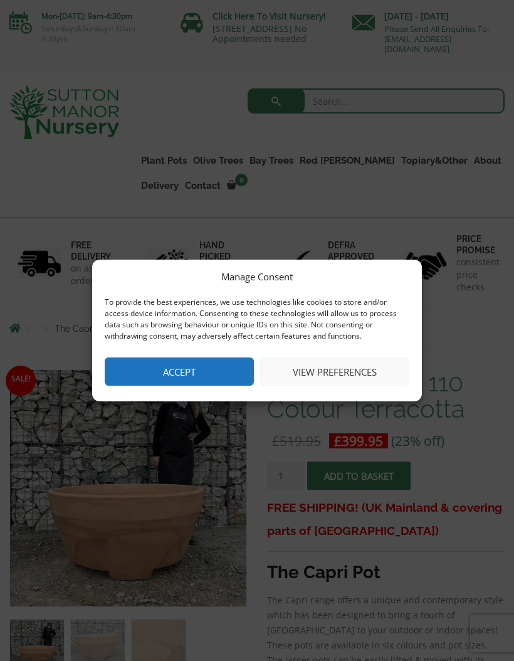
click at [323, 370] on button "View preferences" at bounding box center [334, 372] width 149 height 28
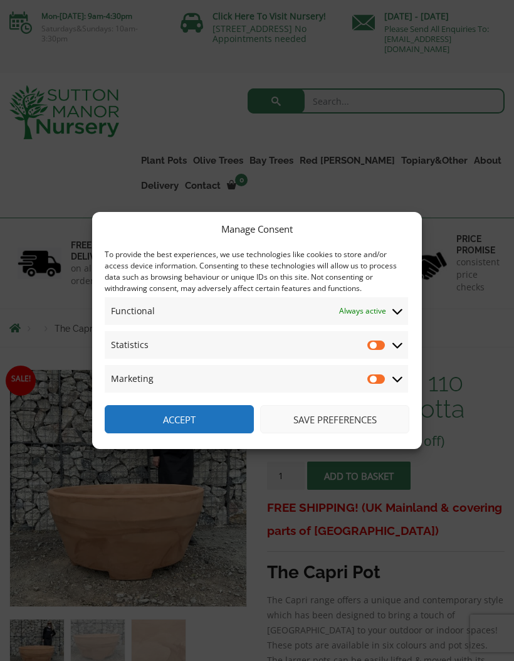
click at [238, 418] on button "Accept" at bounding box center [179, 419] width 149 height 28
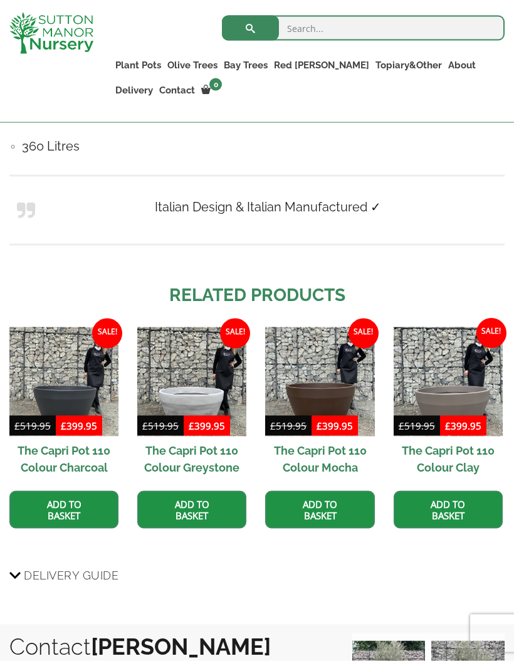
scroll to position [1080, 0]
click at [346, 377] on img at bounding box center [319, 381] width 109 height 109
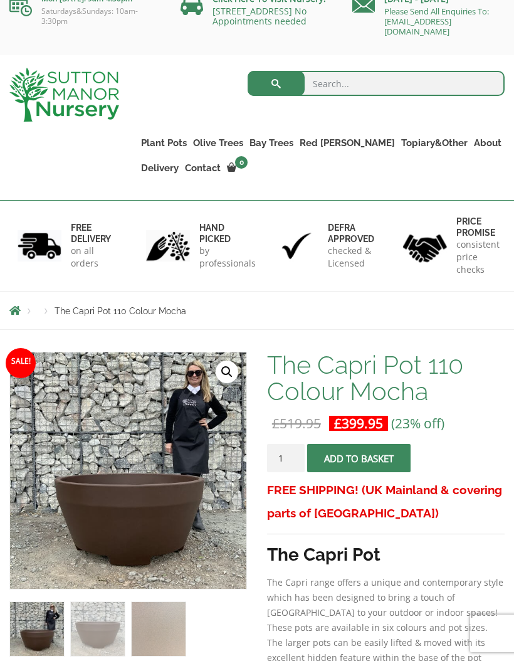
scroll to position [16, 0]
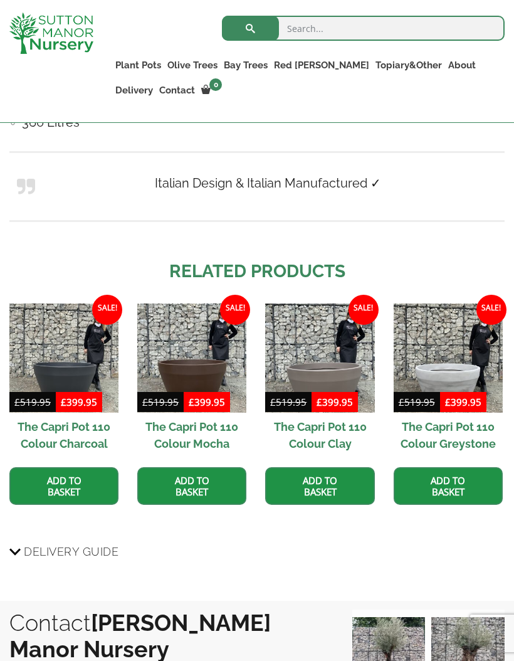
click at [453, 366] on img at bounding box center [448, 358] width 109 height 109
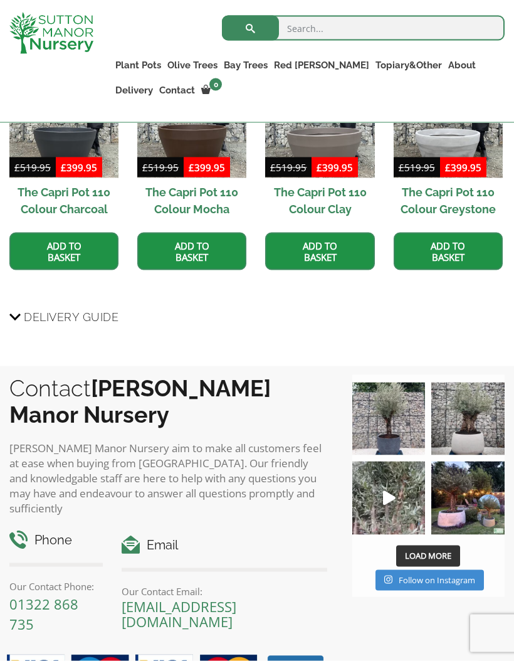
scroll to position [1339, 0]
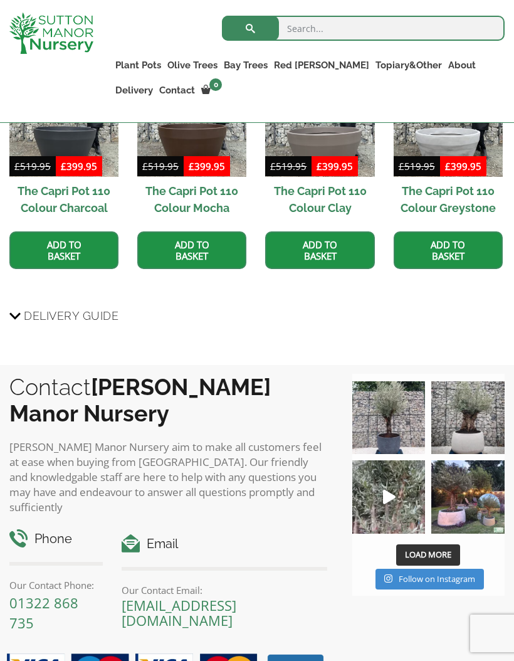
click at [454, 494] on img at bounding box center [468, 496] width 73 height 73
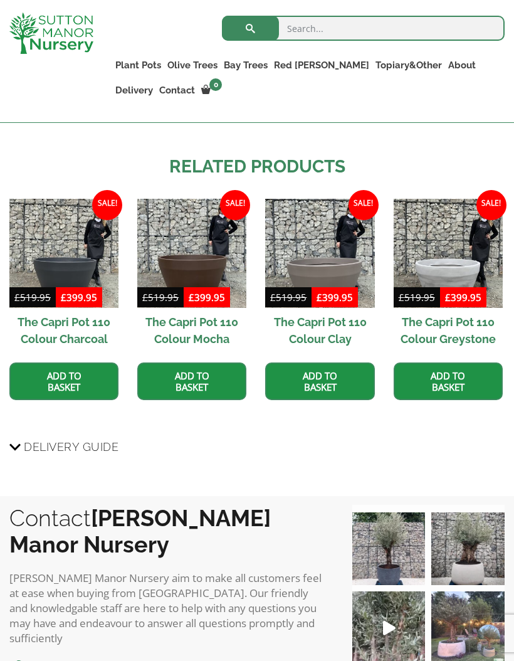
scroll to position [1209, 0]
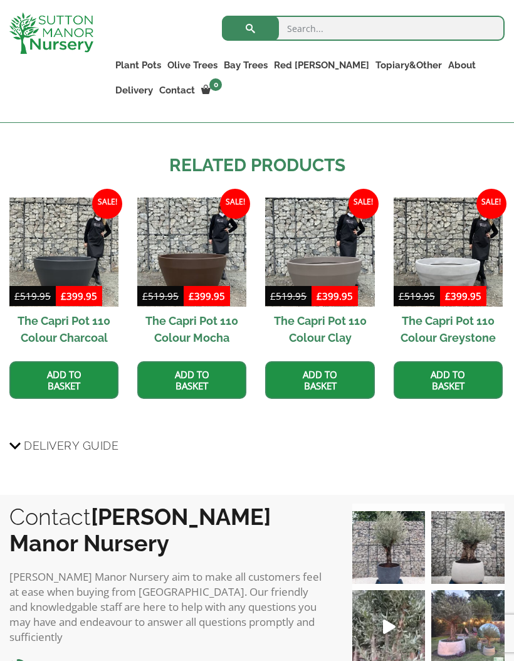
click at [85, 364] on link "Add to basket" at bounding box center [63, 380] width 109 height 38
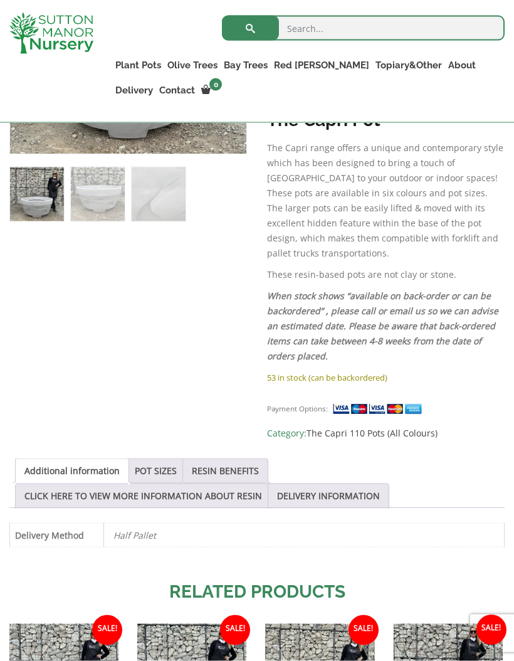
scroll to position [430, 0]
click at [166, 459] on link "POT SIZES" at bounding box center [156, 471] width 42 height 24
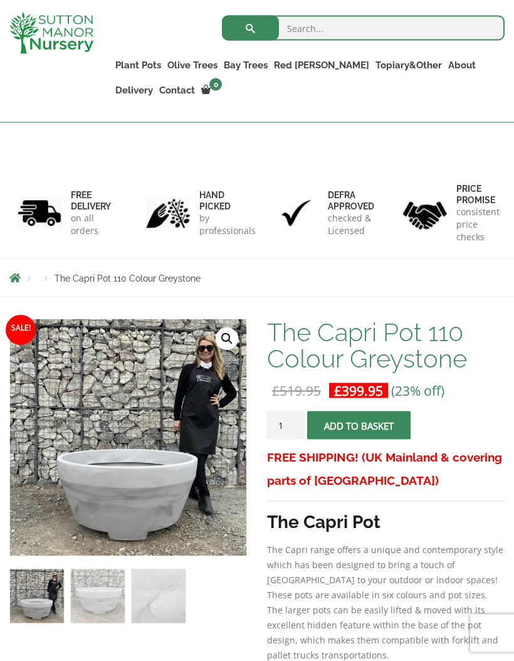
scroll to position [0, 0]
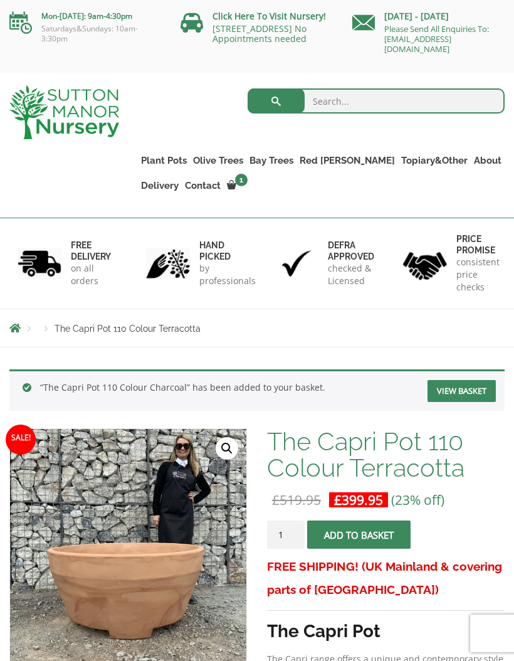
click at [454, 395] on link "View basket" at bounding box center [462, 391] width 68 height 22
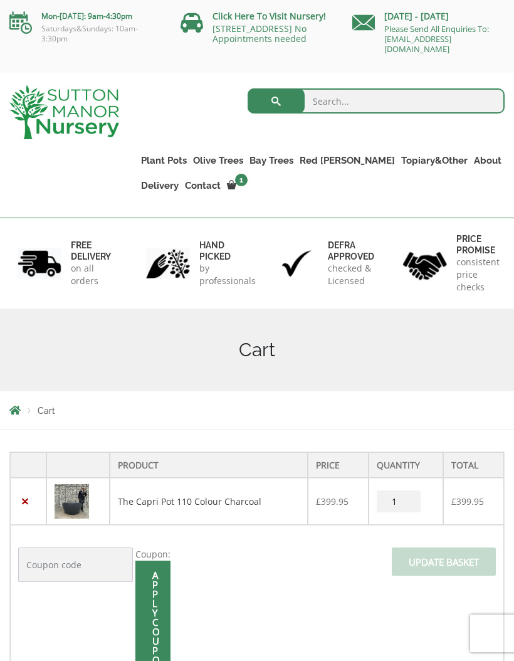
click at [31, 502] on link "×" at bounding box center [24, 501] width 13 height 13
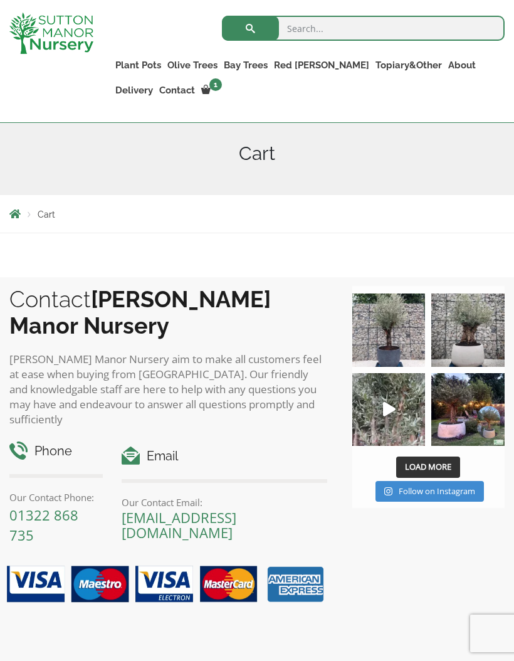
scroll to position [171, 0]
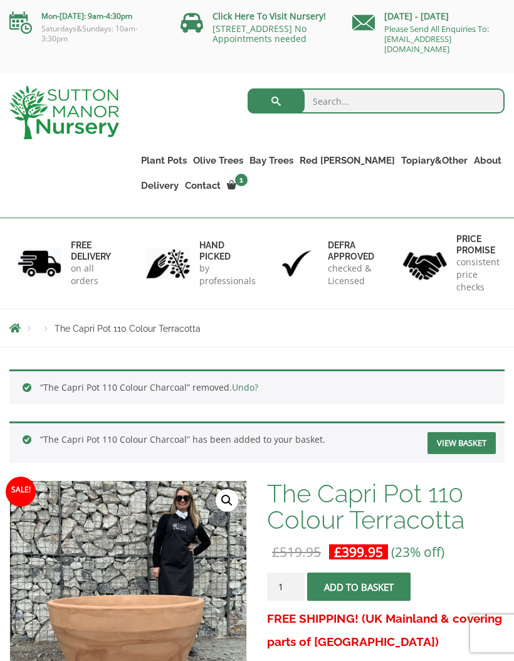
click at [33, 388] on div "“The Capri Pot 110 Colour Charcoal” removed. Undo?" at bounding box center [257, 386] width 496 height 35
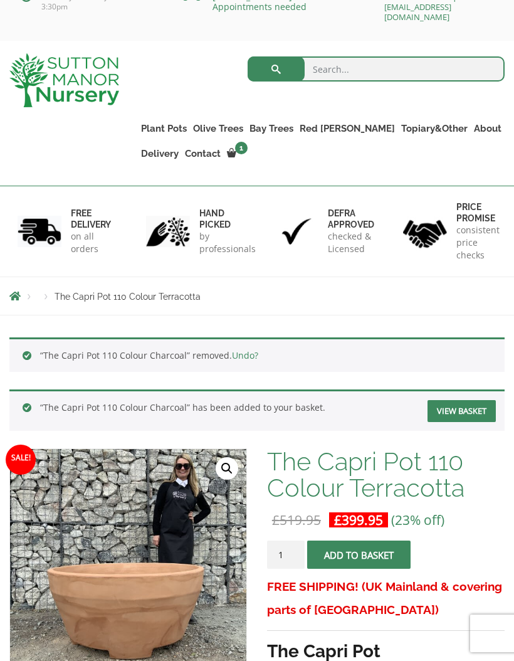
scroll to position [31, 0]
